Goal: Task Accomplishment & Management: Use online tool/utility

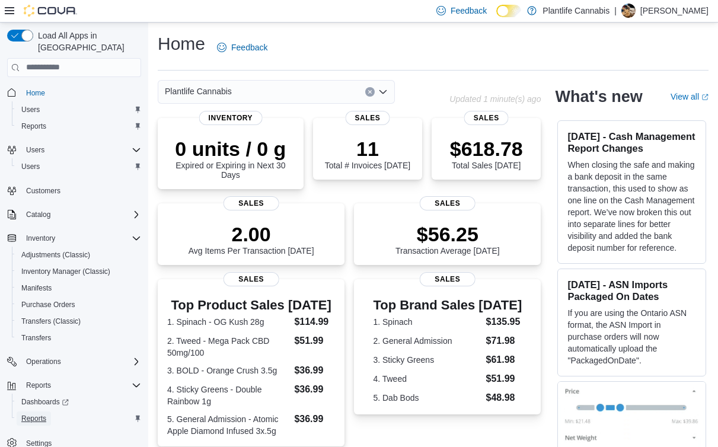
click at [28, 414] on span "Reports" at bounding box center [33, 418] width 25 height 9
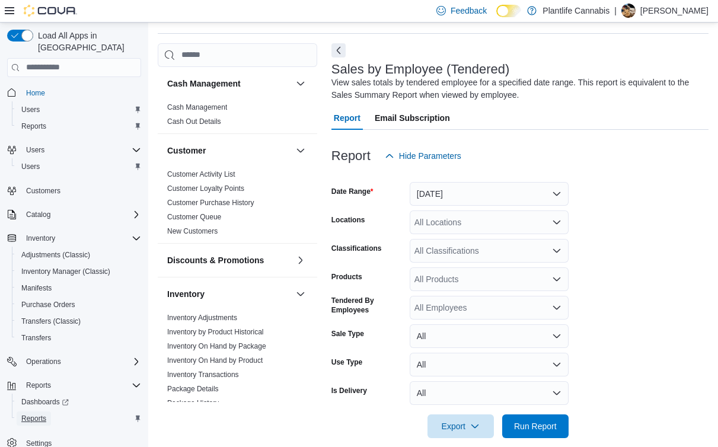
scroll to position [40, 0]
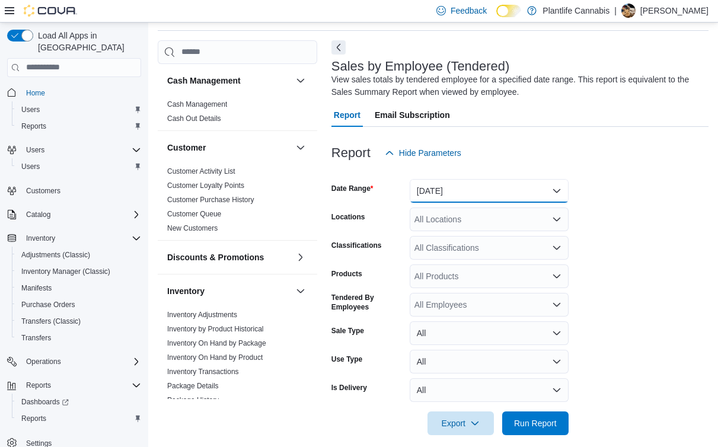
click at [461, 190] on button "[DATE]" at bounding box center [489, 191] width 159 height 24
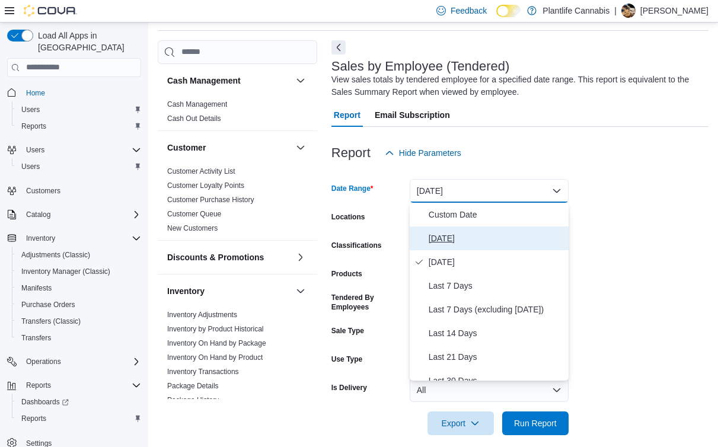
click at [452, 234] on span "[DATE]" at bounding box center [496, 238] width 135 height 14
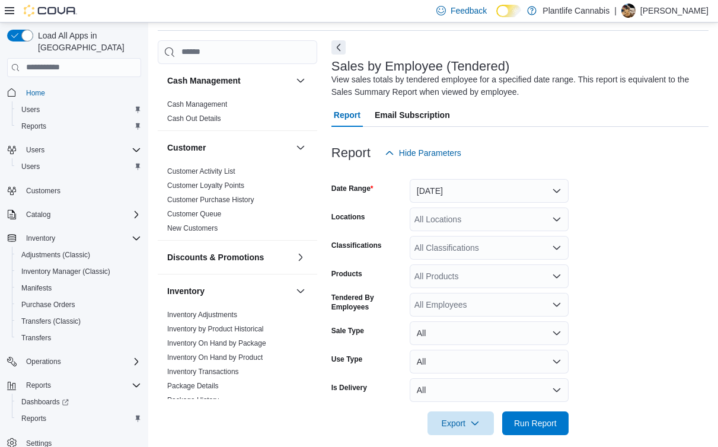
click at [546, 440] on div at bounding box center [520, 442] width 377 height 14
click at [546, 428] on span "Run Report" at bounding box center [535, 423] width 43 height 12
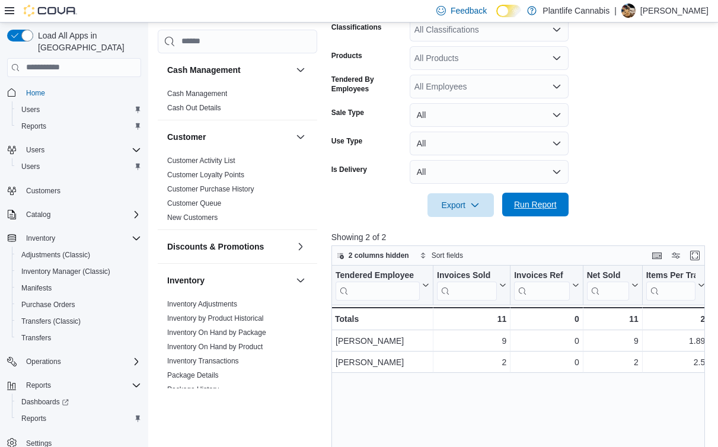
click at [521, 202] on span "Run Report" at bounding box center [535, 205] width 43 height 12
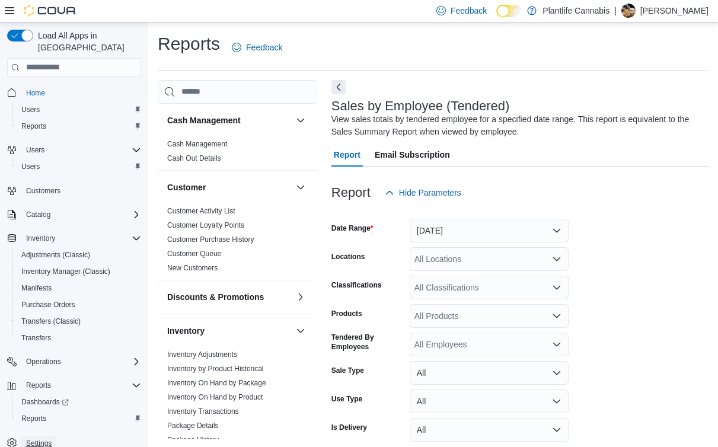
click at [52, 439] on span "Settings" at bounding box center [39, 443] width 26 height 9
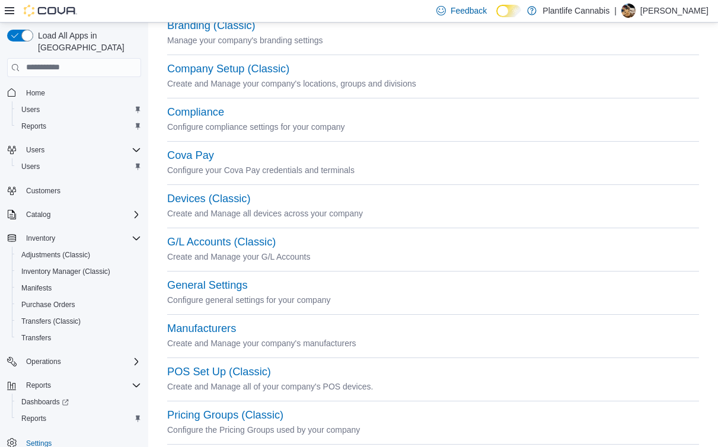
scroll to position [66, 0]
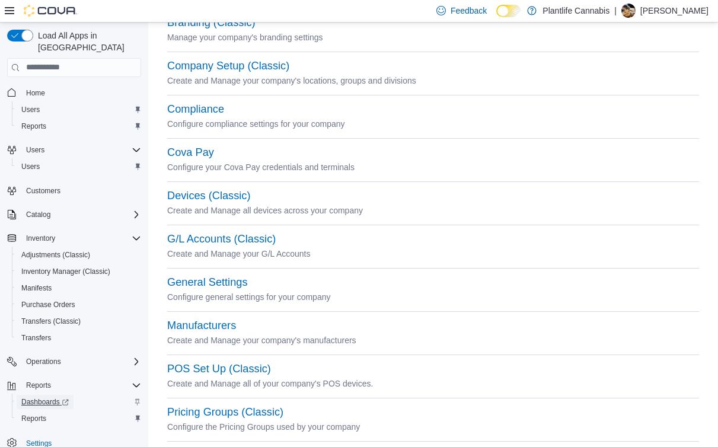
click at [74, 395] on link "Dashboards" at bounding box center [45, 402] width 57 height 14
click at [39, 412] on span "Reports" at bounding box center [33, 419] width 25 height 14
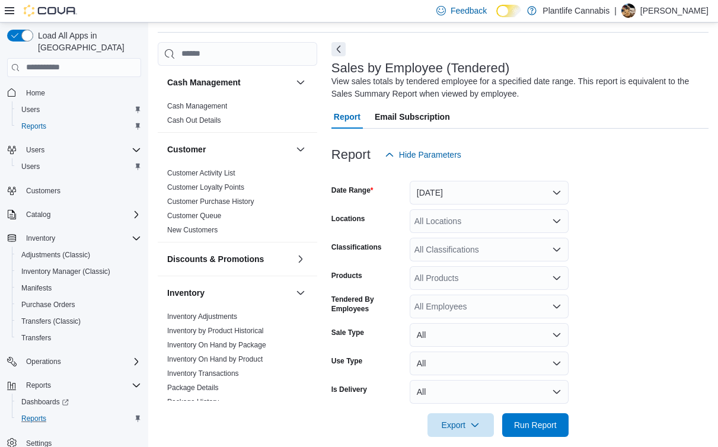
scroll to position [49, 0]
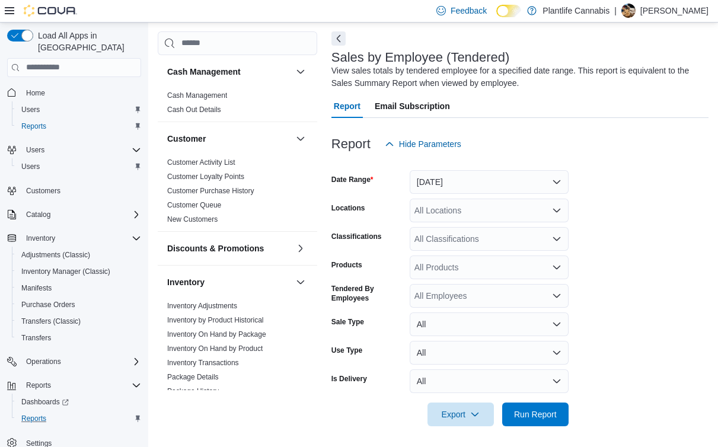
click at [471, 208] on div "All Locations" at bounding box center [489, 211] width 159 height 24
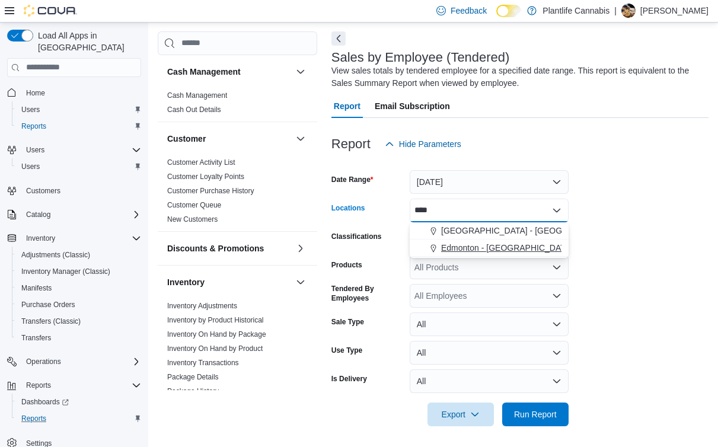
type input "****"
click at [511, 256] on button "Edmonton - [GEOGRAPHIC_DATA] South" at bounding box center [489, 248] width 159 height 17
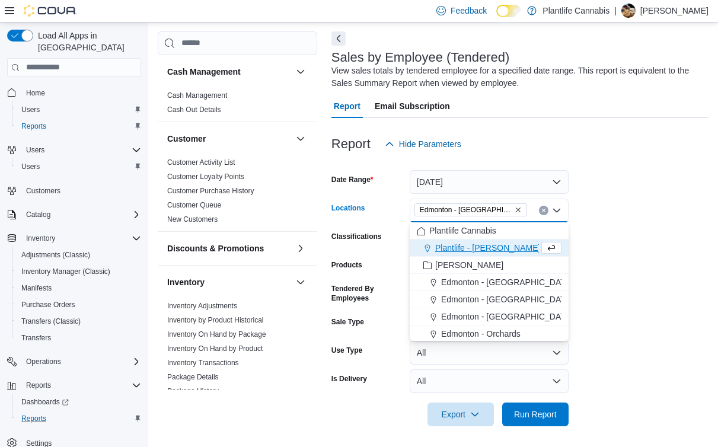
scroll to position [51, 0]
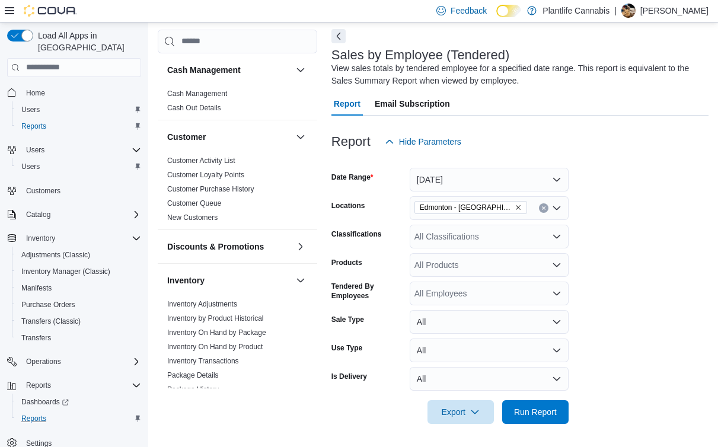
click at [513, 394] on div at bounding box center [520, 395] width 377 height 9
click at [515, 405] on span "Run Report" at bounding box center [536, 412] width 52 height 24
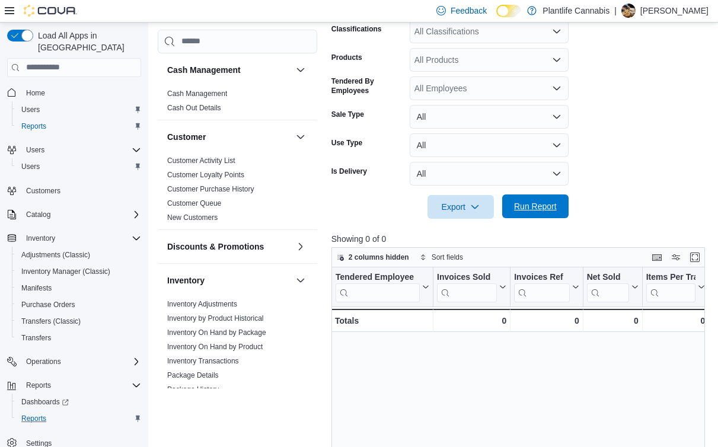
scroll to position [112, 0]
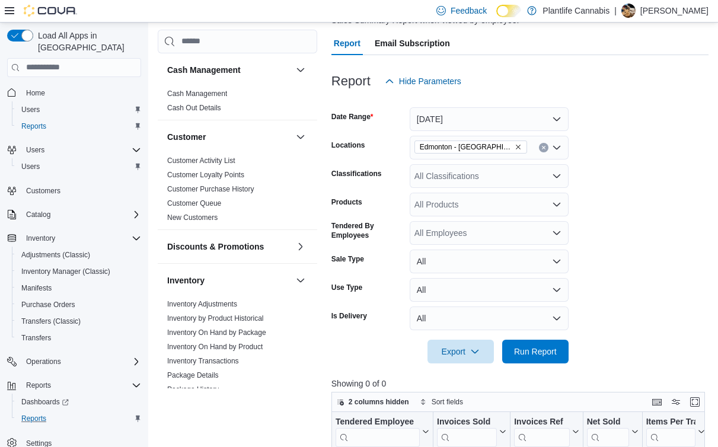
click at [546, 145] on icon "Clear input" at bounding box center [544, 147] width 5 height 5
click at [526, 113] on button "[DATE]" at bounding box center [489, 119] width 159 height 24
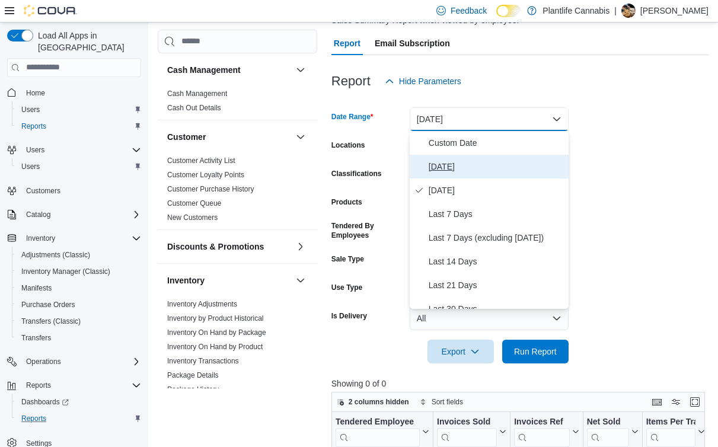
click at [506, 171] on span "[DATE]" at bounding box center [496, 167] width 135 height 14
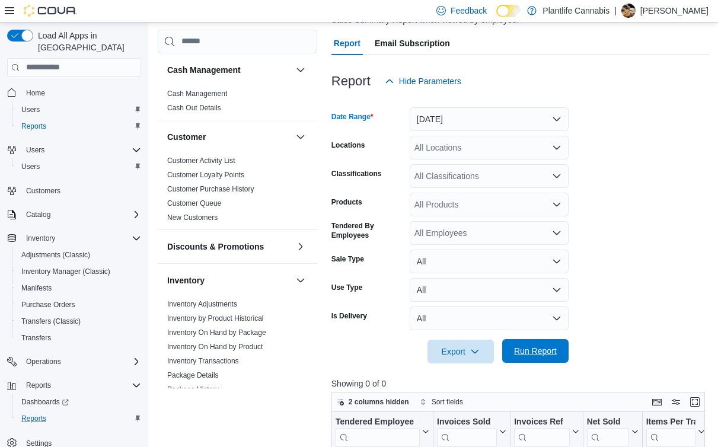
click at [549, 343] on span "Run Report" at bounding box center [536, 351] width 52 height 24
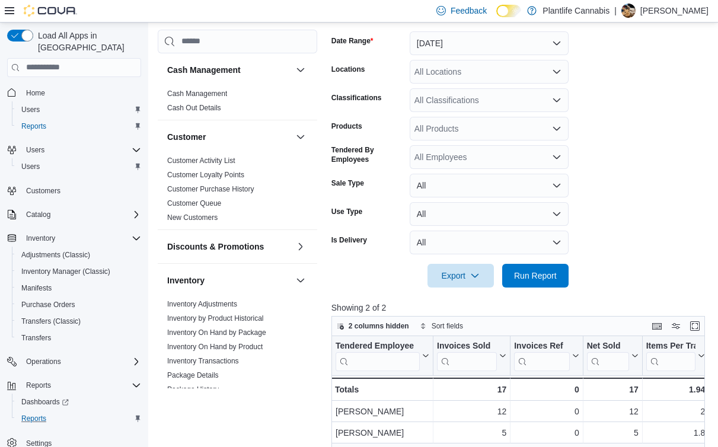
scroll to position [185, 0]
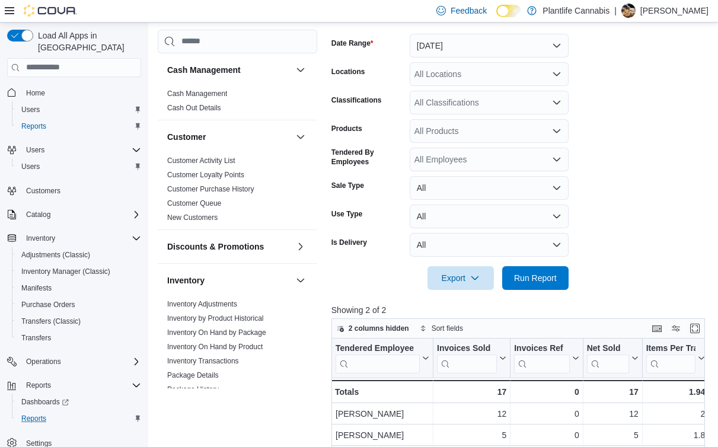
click at [493, 164] on div "All Employees" at bounding box center [489, 160] width 159 height 24
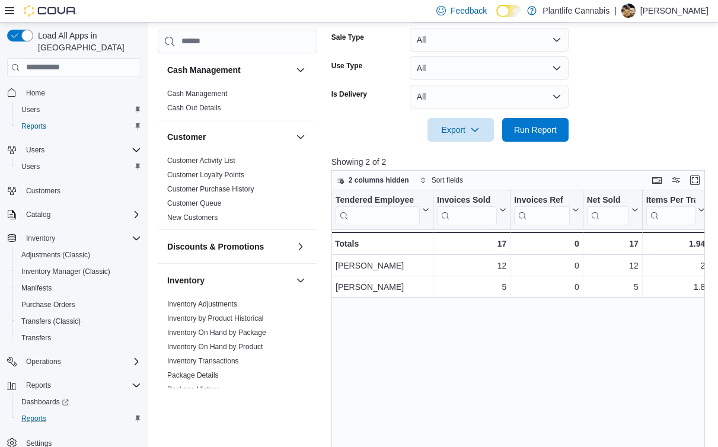
scroll to position [319, 0]
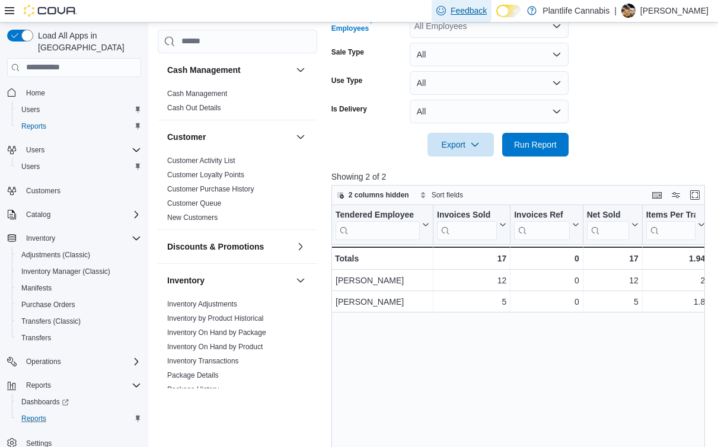
click at [457, 20] on span "Feedback" at bounding box center [462, 11] width 50 height 24
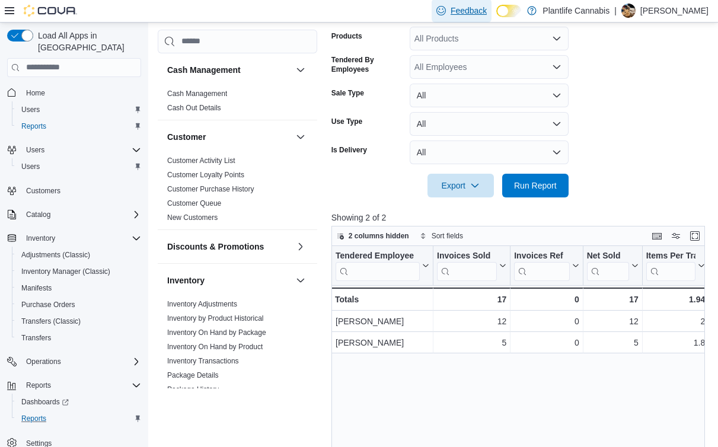
scroll to position [277, 0]
click at [443, 72] on div "All Employees" at bounding box center [489, 68] width 159 height 24
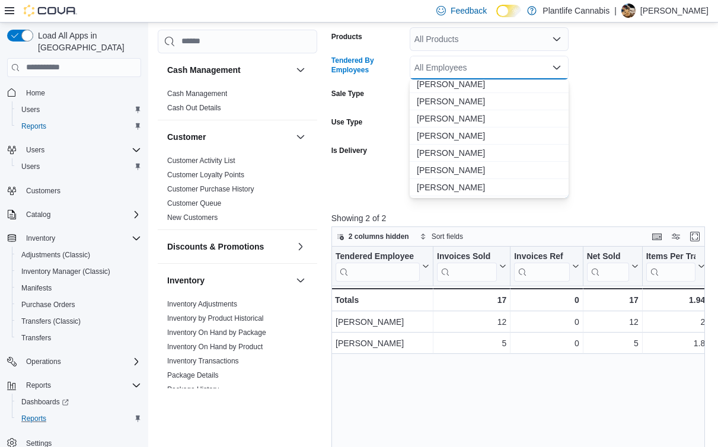
scroll to position [4254, 0]
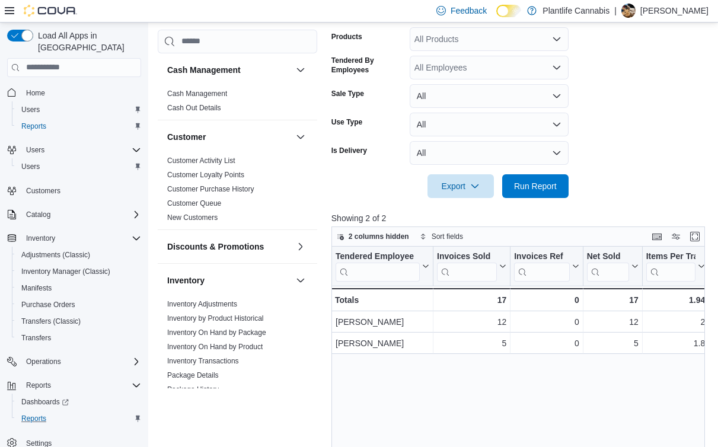
click at [439, 208] on div at bounding box center [520, 205] width 377 height 14
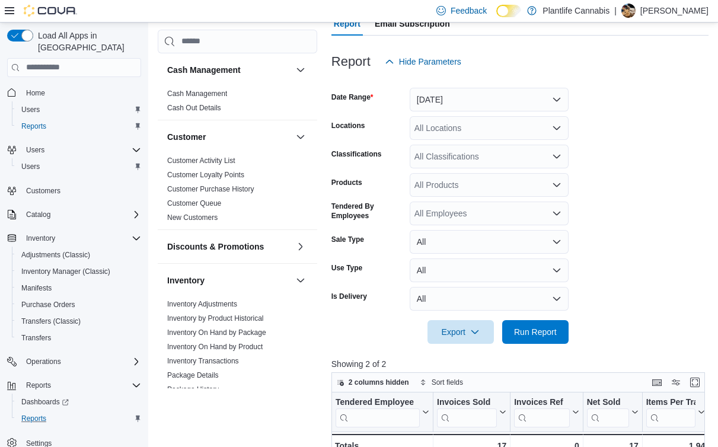
scroll to position [117, 0]
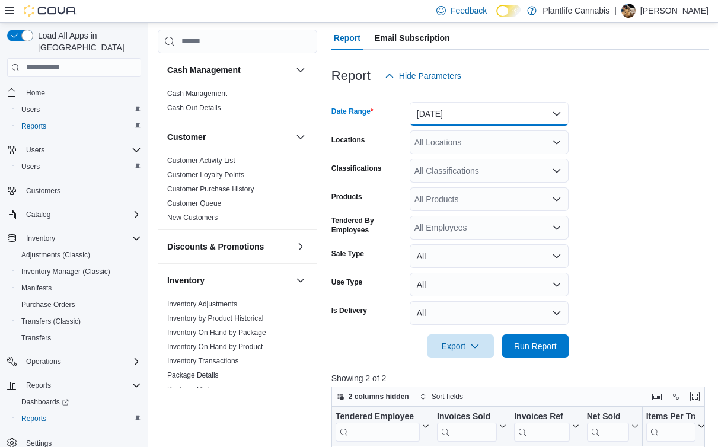
click at [456, 114] on button "[DATE]" at bounding box center [489, 114] width 159 height 24
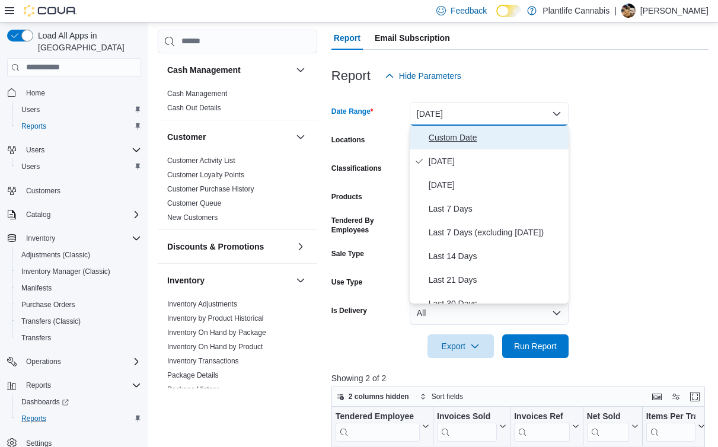
click at [449, 132] on span "Custom Date" at bounding box center [496, 138] width 135 height 14
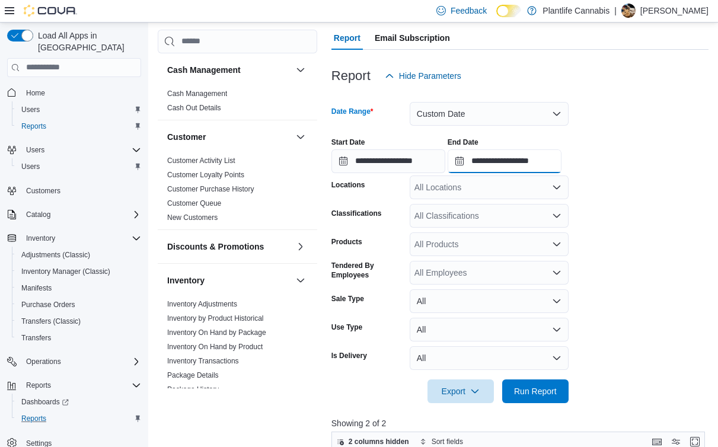
click at [543, 170] on input "**********" at bounding box center [505, 161] width 114 height 24
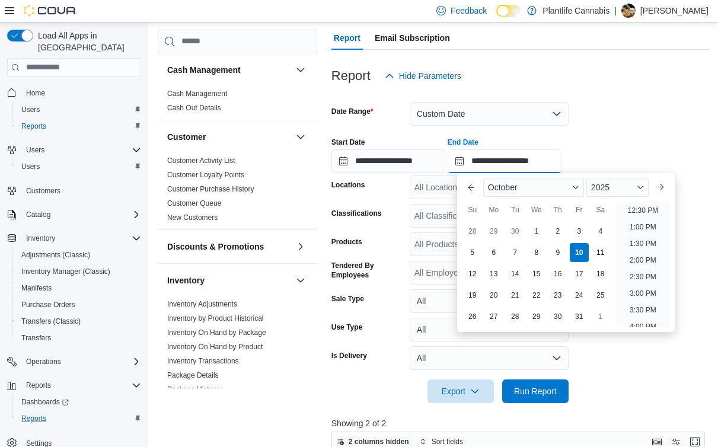
scroll to position [371, 0]
click at [645, 244] on li "12:00 PM" at bounding box center [644, 239] width 40 height 14
type input "**********"
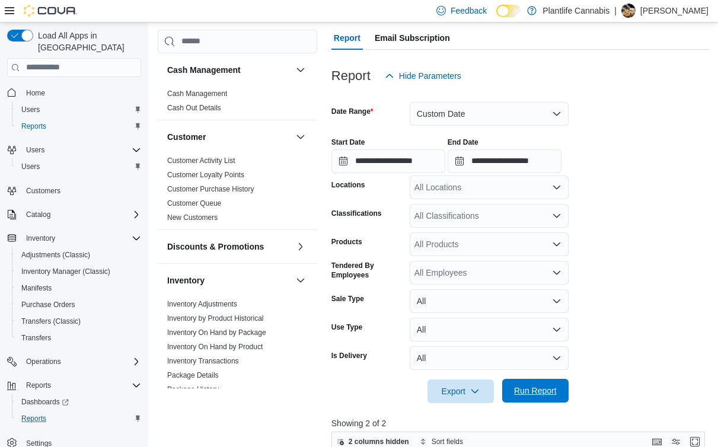
click at [532, 396] on span "Run Report" at bounding box center [535, 391] width 43 height 12
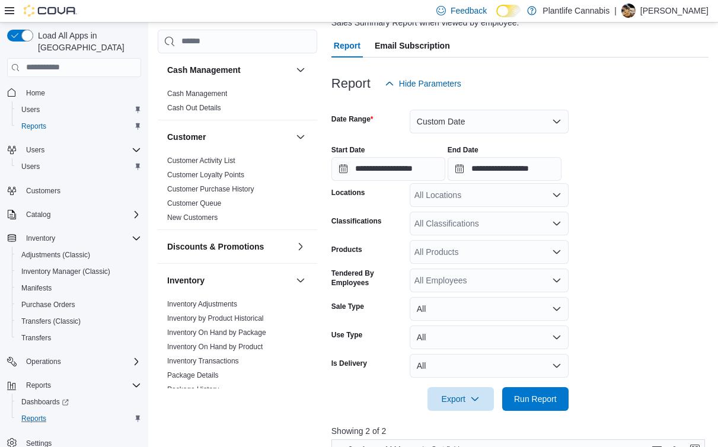
scroll to position [107, 0]
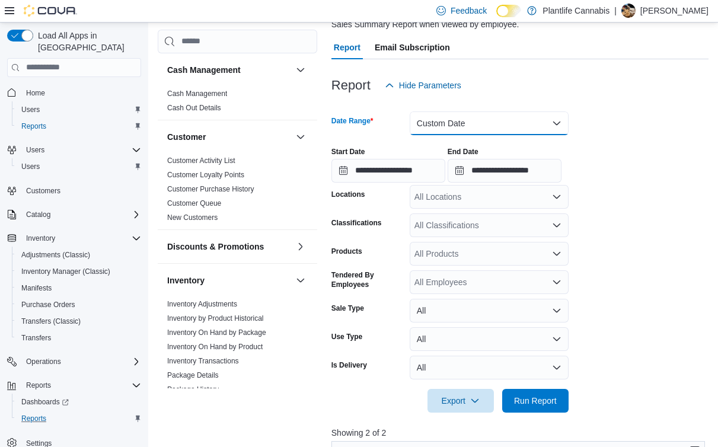
click at [444, 122] on button "Custom Date" at bounding box center [489, 124] width 159 height 24
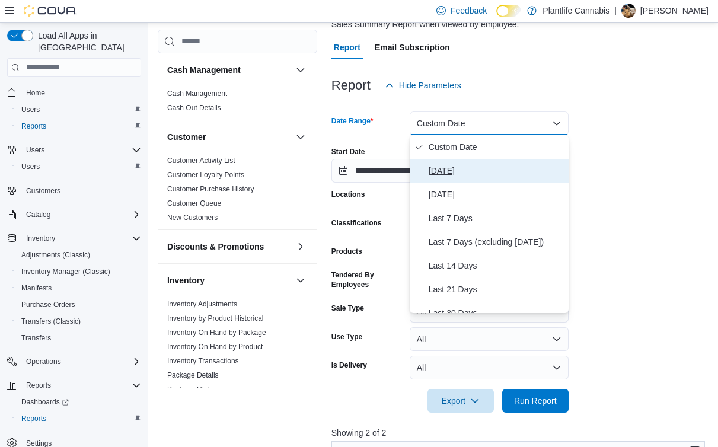
click at [455, 175] on span "[DATE]" at bounding box center [496, 171] width 135 height 14
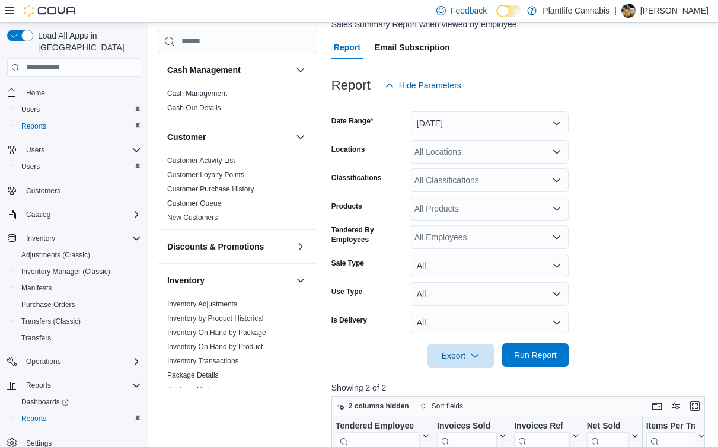
click at [544, 344] on span "Run Report" at bounding box center [536, 355] width 52 height 24
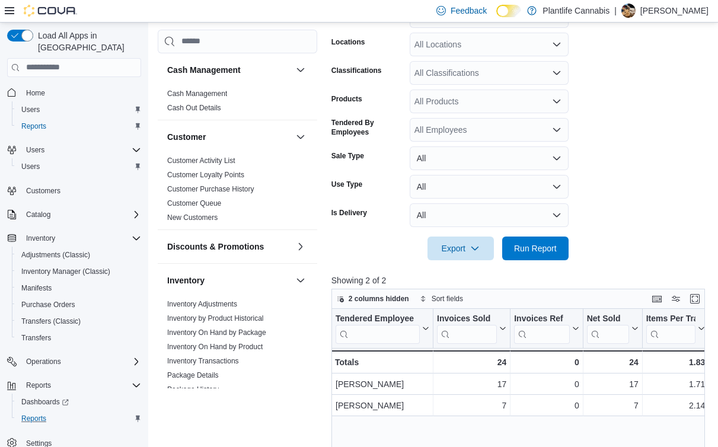
scroll to position [372, 0]
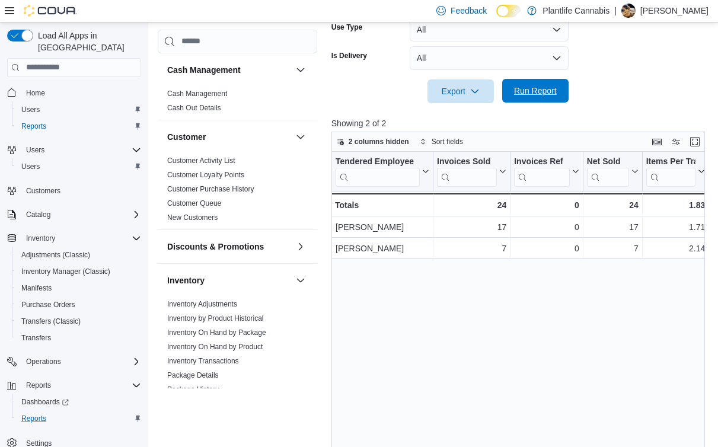
click at [542, 79] on span "Run Report" at bounding box center [536, 91] width 52 height 24
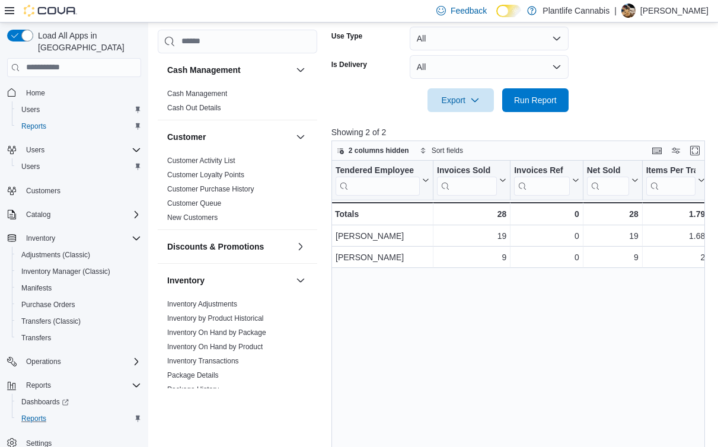
click at [535, 119] on div at bounding box center [520, 119] width 377 height 14
click at [523, 97] on span "Run Report" at bounding box center [535, 100] width 43 height 12
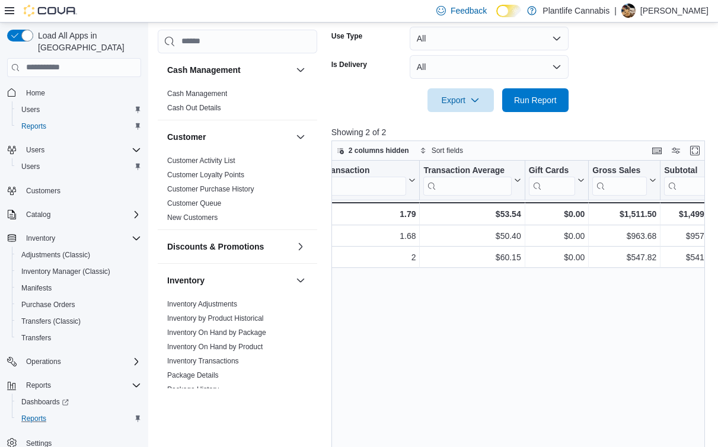
scroll to position [0, 422]
